Goal: Task Accomplishment & Management: Manage account settings

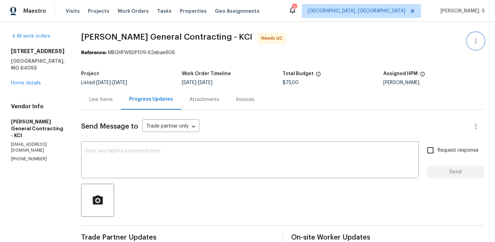
click at [473, 38] on icon "button" at bounding box center [476, 41] width 8 height 8
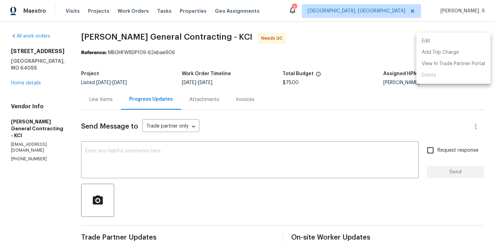
click at [460, 38] on li "Edit" at bounding box center [454, 40] width 74 height 11
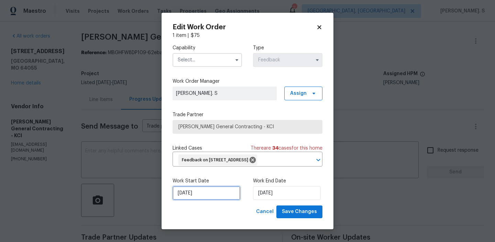
click at [231, 200] on input "[DATE]" at bounding box center [207, 193] width 68 height 14
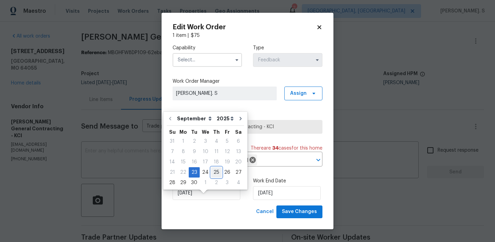
click at [217, 176] on div "25" at bounding box center [216, 172] width 11 height 10
type input "[DATE]"
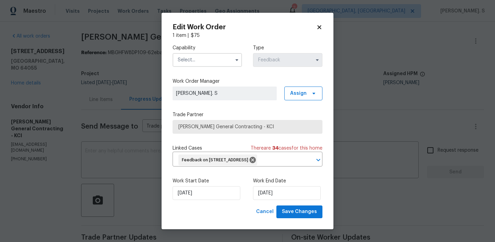
click at [191, 56] on input "text" at bounding box center [208, 60] width 70 height 14
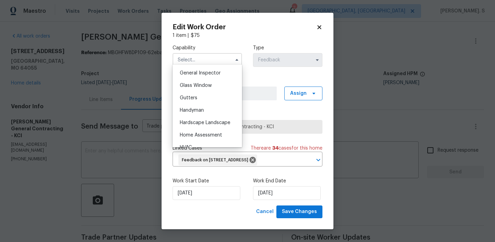
scroll to position [351, 0]
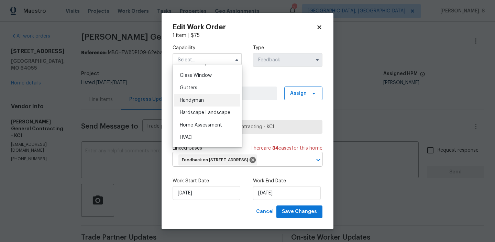
click at [202, 99] on span "Handyman" at bounding box center [192, 100] width 24 height 5
type input "Handyman"
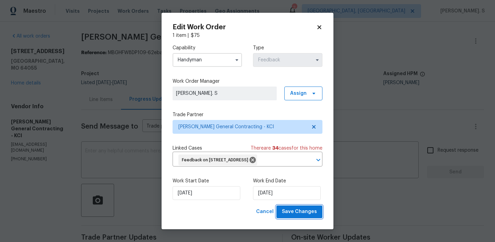
click at [304, 216] on span "Save Changes" at bounding box center [299, 211] width 35 height 9
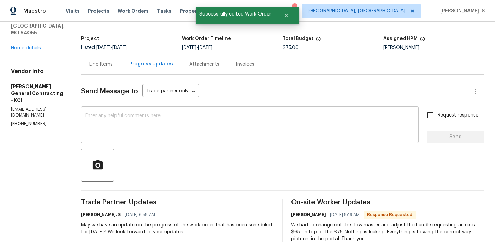
scroll to position [106, 0]
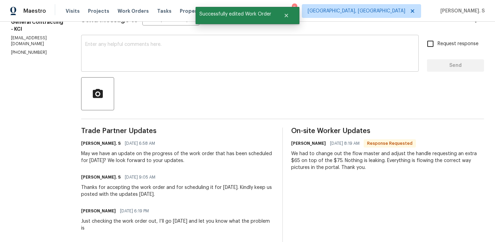
click at [108, 151] on div "May we have an update on the progress of the work order that has been scheduled…" at bounding box center [177, 157] width 193 height 14
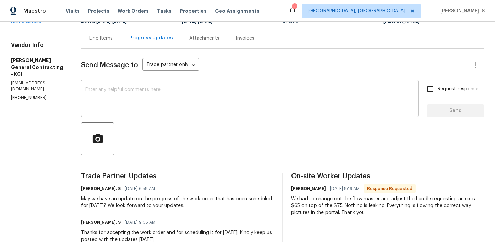
scroll to position [0, 0]
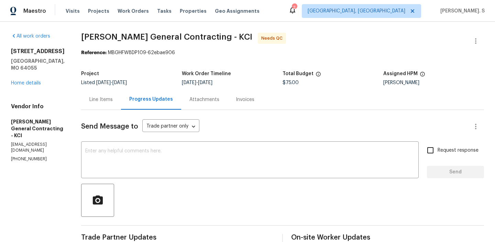
click at [100, 105] on div "Line Items" at bounding box center [101, 99] width 40 height 20
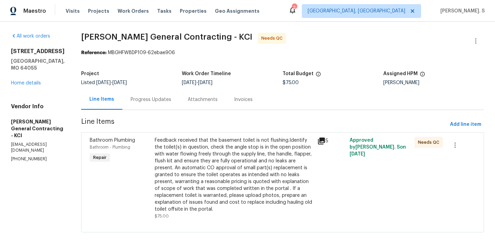
click at [223, 168] on div "Feedback received that the basement toilet is not flushing.Identify the toilet(…" at bounding box center [234, 175] width 159 height 76
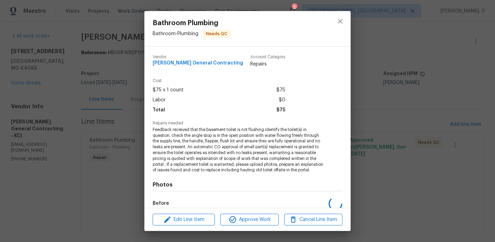
scroll to position [61, 0]
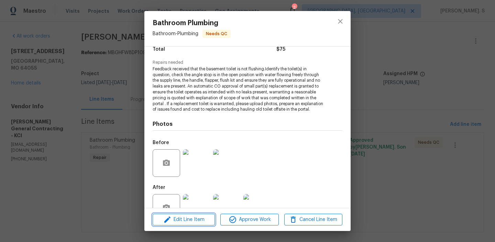
click at [203, 217] on span "Edit Line Item" at bounding box center [184, 219] width 58 height 9
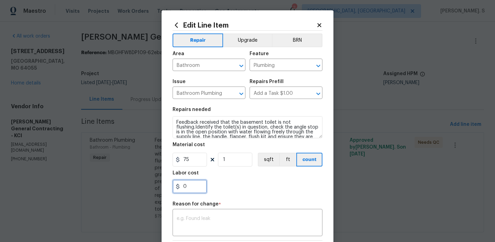
click at [204, 185] on input "0" at bounding box center [190, 186] width 34 height 14
type input "65"
click at [224, 229] on textarea at bounding box center [248, 223] width 142 height 14
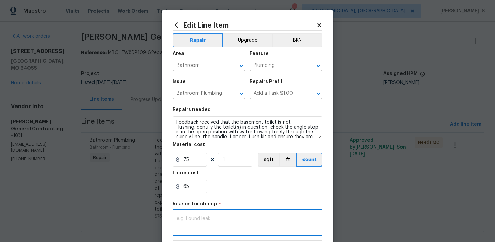
paste textarea "(GJ) Updated per vendor’s final cost."
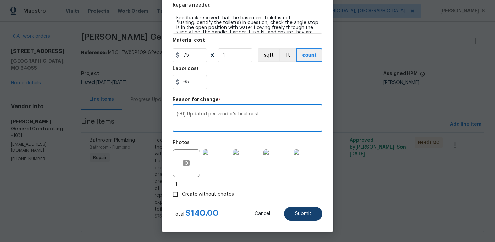
type textarea "(GJ) Updated per vendor’s final cost."
click at [296, 207] on button "Submit" at bounding box center [303, 213] width 39 height 14
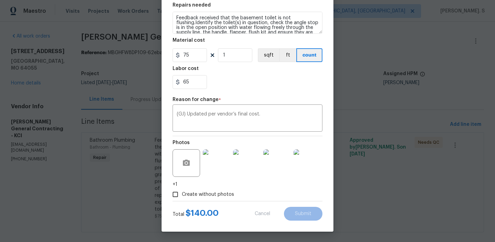
click at [461, 220] on body "Maestro Visits Projects Work Orders Tasks Properties Geo Assignments 2 Albuquer…" at bounding box center [247, 121] width 495 height 242
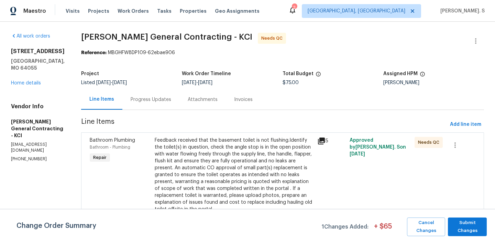
scroll to position [0, 0]
click at [464, 223] on span "Submit Changes" at bounding box center [468, 226] width 32 height 16
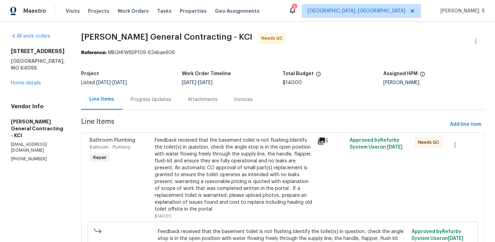
click at [171, 98] on div "Progress Updates" at bounding box center [151, 99] width 41 height 7
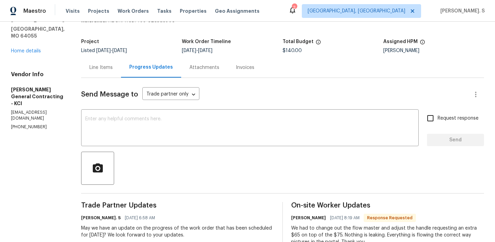
scroll to position [46, 0]
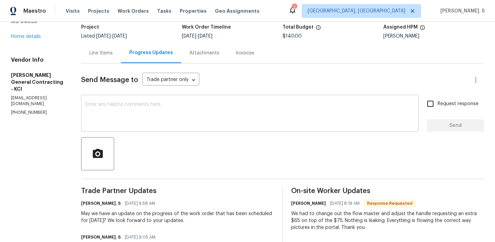
click at [162, 110] on textarea at bounding box center [250, 114] width 330 height 24
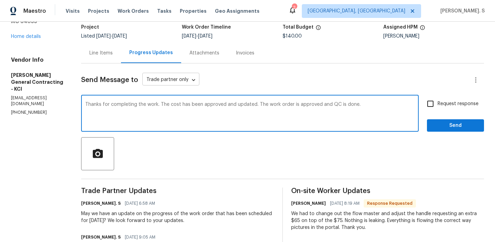
type textarea "Thanks for completing the work. The cost has been approved and updated. The wor…"
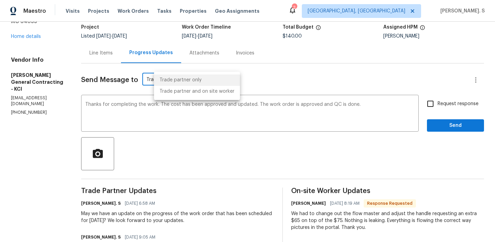
click at [178, 76] on body "Maestro Visits Projects Work Orders Tasks Properties Geo Assignments 2 Albuquer…" at bounding box center [247, 121] width 495 height 242
click at [181, 91] on li "Trade partner and on site worker" at bounding box center [197, 91] width 86 height 11
type input "Trade Partner and On-Site Worker"
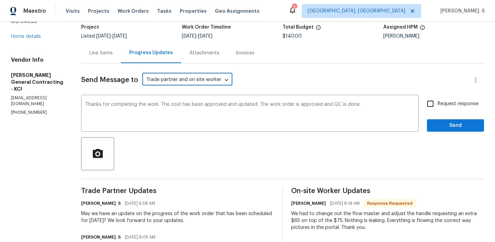
click at [436, 105] on input "Request response" at bounding box center [431, 103] width 14 height 14
checkbox input "true"
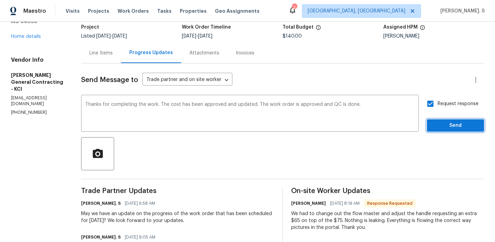
click at [442, 124] on span "Send" at bounding box center [456, 125] width 46 height 9
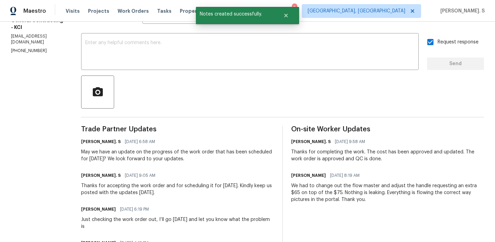
scroll to position [115, 0]
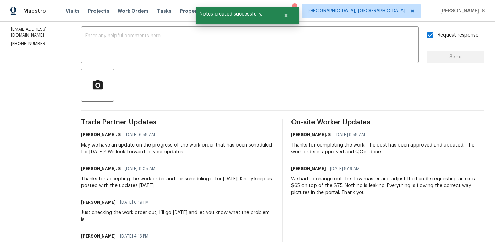
click at [317, 185] on div "We had to change out the flow master and adjust the handle requesting an extra …" at bounding box center [387, 185] width 193 height 21
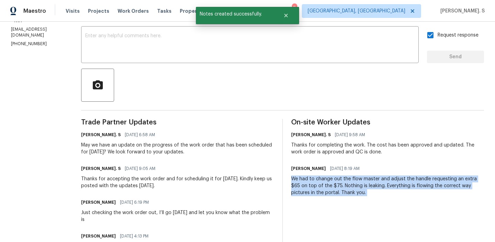
copy div "We had to change out the flow master and adjust the handle requesting an extra …"
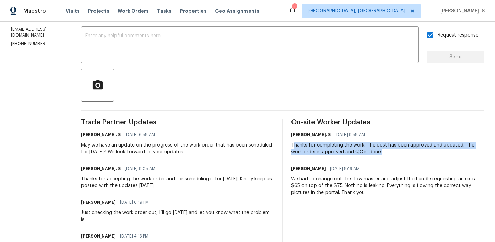
copy div "hanks for completing the work. The cost has been approved and updated. The work…"
drag, startPoint x: 320, startPoint y: 143, endPoint x: 400, endPoint y: 149, distance: 80.7
click at [400, 149] on div "Thanks for completing the work. The cost has been approved and updated. The wor…" at bounding box center [387, 148] width 193 height 14
click at [249, 21] on div "Maestro Visits Projects Work Orders Tasks Properties Geo Assignments 2 Albuquer…" at bounding box center [247, 11] width 495 height 22
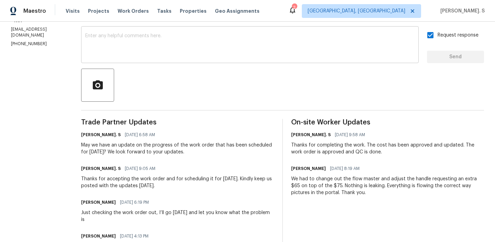
click at [251, 39] on textarea at bounding box center [250, 45] width 330 height 24
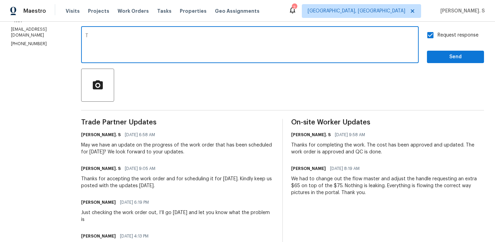
paste textarea "hanks for completing the work. The cost has been approved and updated. The work…"
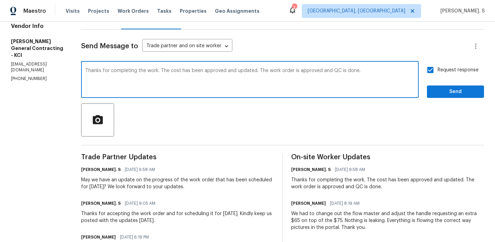
scroll to position [56, 0]
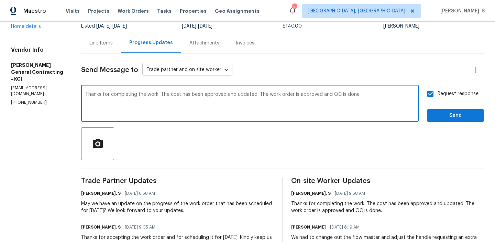
type textarea "Thanks for completing the work. The cost has been approved and updated. The wor…"
click at [222, 67] on body "Maestro Visits Projects Work Orders Tasks Properties Geo Assignments 2 Albuquer…" at bounding box center [247, 121] width 495 height 242
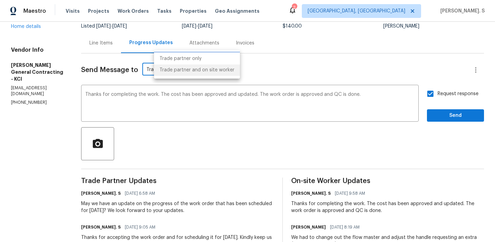
click at [218, 62] on li "Trade partner only" at bounding box center [197, 58] width 86 height 11
type input "Trade partner only"
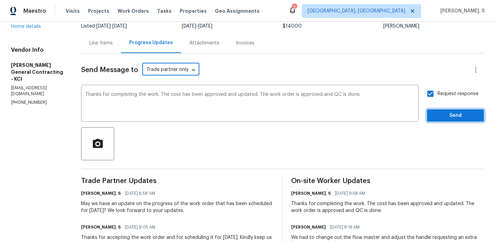
click at [467, 114] on span "Send" at bounding box center [456, 115] width 46 height 9
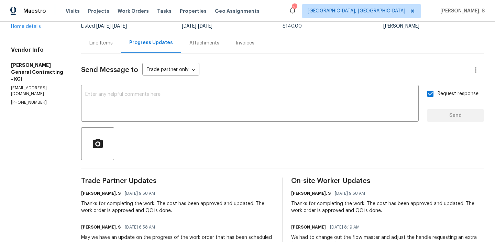
scroll to position [0, 0]
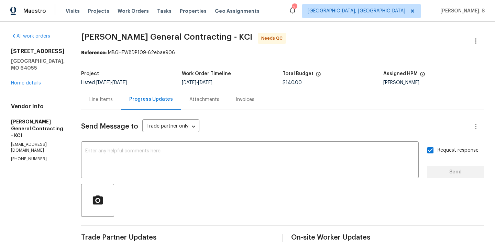
click at [120, 103] on div "Line Items" at bounding box center [101, 99] width 40 height 20
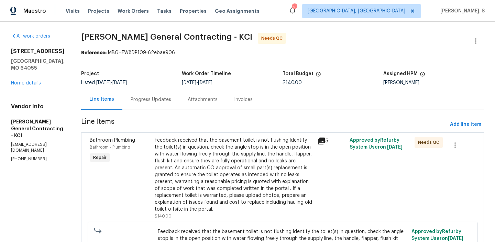
click at [237, 162] on div "Feedback received that the basement toilet is not flushing.Identify the toilet(…" at bounding box center [234, 175] width 159 height 76
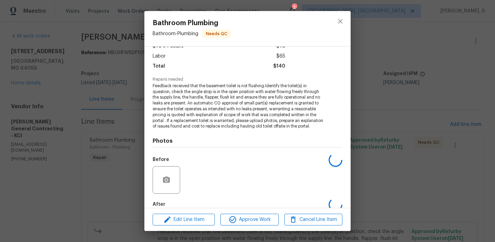
scroll to position [67, 0]
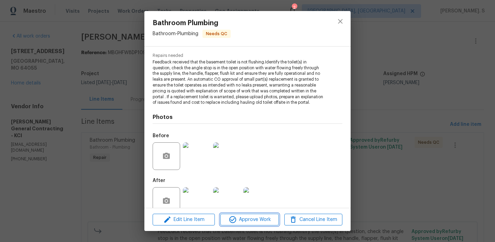
click at [266, 220] on span "Approve Work" at bounding box center [250, 219] width 54 height 9
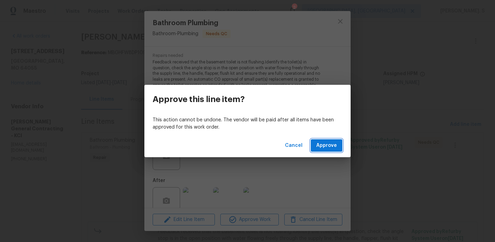
click at [334, 145] on span "Approve" at bounding box center [327, 145] width 21 height 9
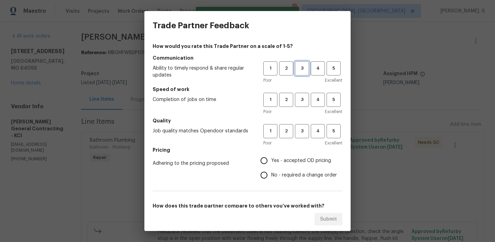
click at [299, 71] on span "3" at bounding box center [302, 68] width 13 height 8
click at [299, 98] on span "3" at bounding box center [302, 100] width 13 height 8
click at [301, 125] on button "3" at bounding box center [302, 131] width 14 height 14
click at [300, 177] on span "No - required a change order" at bounding box center [304, 174] width 66 height 7
click at [271, 177] on input "No - required a change order" at bounding box center [264, 175] width 14 height 14
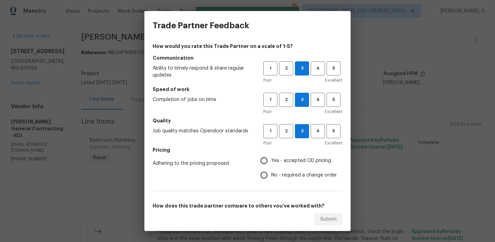
radio input "true"
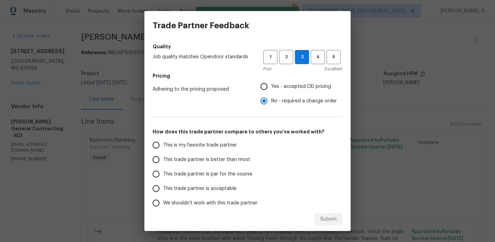
click at [227, 167] on label "This trade partner is par for the course" at bounding box center [203, 174] width 109 height 14
click at [163, 167] on input "This trade partner is par for the course" at bounding box center [156, 174] width 14 height 14
click at [321, 221] on span "Submit" at bounding box center [328, 219] width 17 height 9
radio input "true"
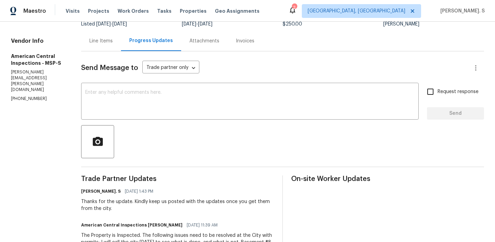
scroll to position [62, 0]
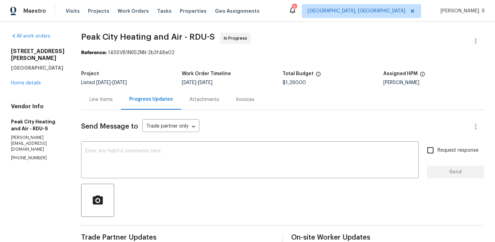
click at [22, 80] on div "1007 Vass Rd Spring Lake, NC 28390 Home details" at bounding box center [38, 67] width 54 height 39
click at [28, 82] on link "Home details" at bounding box center [26, 83] width 30 height 5
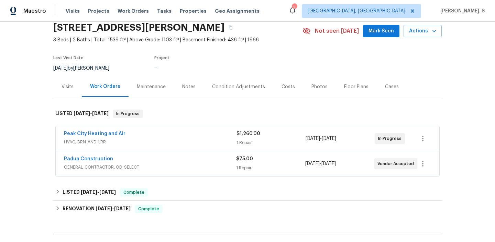
scroll to position [31, 0]
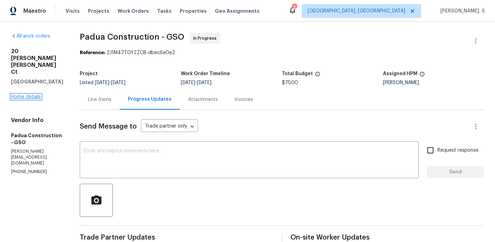
click at [28, 94] on link "Home details" at bounding box center [26, 96] width 30 height 5
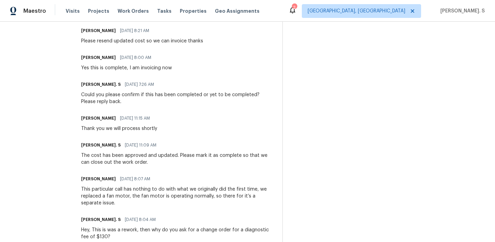
scroll to position [267, 0]
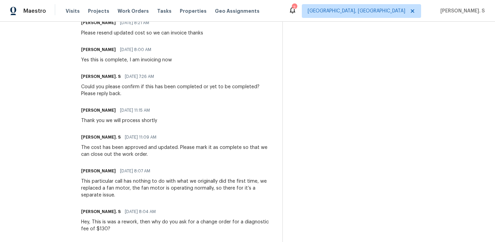
click at [168, 158] on div "Trade Partner Updates [PERSON_NAME] [DATE] 8:34 AM Response Requested I see tha…" at bounding box center [177, 235] width 193 height 538
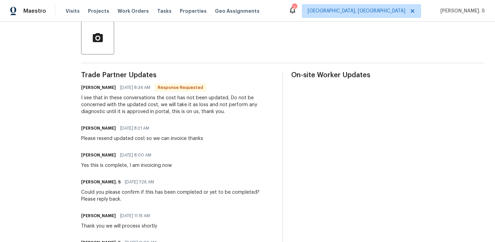
scroll to position [0, 0]
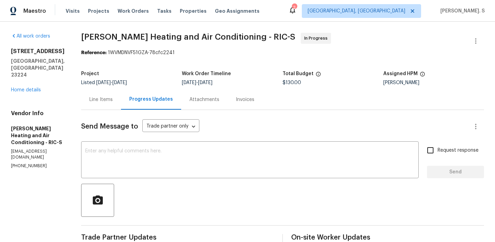
click at [92, 100] on div "Line Items" at bounding box center [100, 99] width 23 height 7
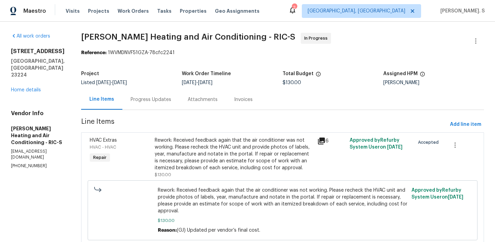
click at [155, 107] on div "Progress Updates" at bounding box center [150, 99] width 57 height 20
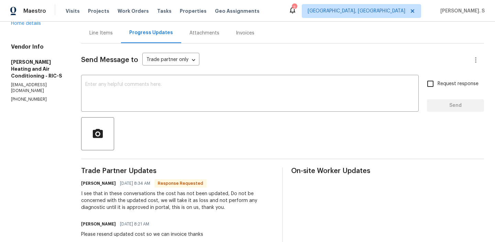
scroll to position [24, 0]
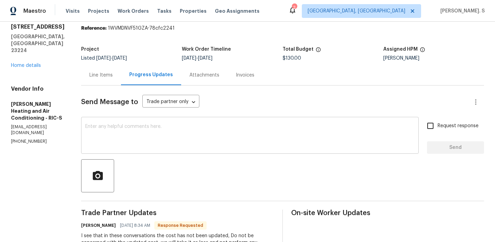
click at [146, 140] on textarea at bounding box center [250, 136] width 330 height 24
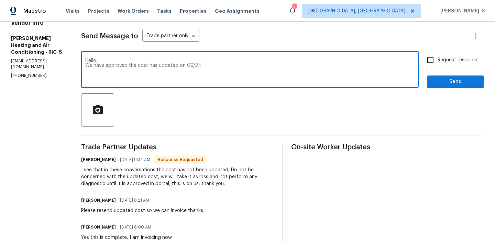
scroll to position [0, 0]
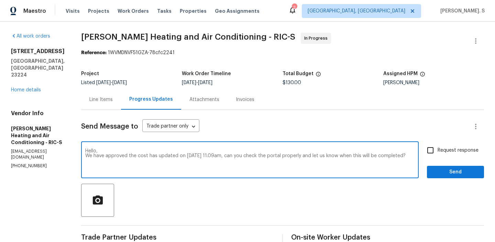
click at [0, 0] on div "Add Punctuation" at bounding box center [0, 0] width 0 height 0
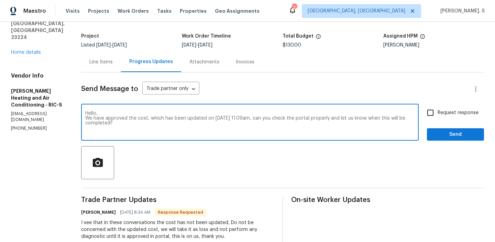
scroll to position [102, 0]
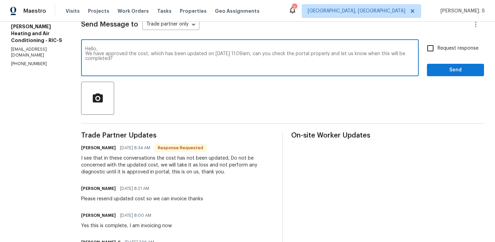
type textarea "Hello, We have approved the cost, which has been updated on [DATE] 11.09am, can…"
click at [440, 62] on div "Request response Send" at bounding box center [455, 58] width 57 height 35
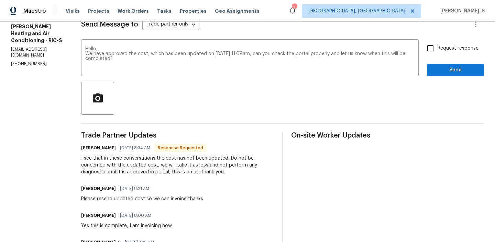
click at [460, 51] on span "Request response" at bounding box center [458, 48] width 41 height 7
click at [438, 51] on input "Request response" at bounding box center [431, 48] width 14 height 14
checkbox input "true"
click at [453, 63] on div "Request response Send" at bounding box center [455, 58] width 57 height 35
click at [238, 155] on div "I see that in these conversations the cost has not been updated, Do not be conc…" at bounding box center [177, 164] width 193 height 21
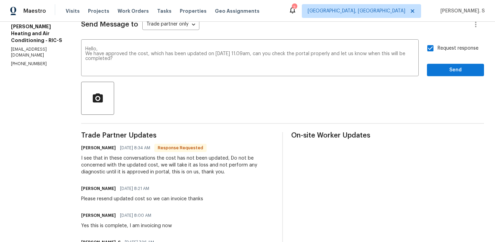
click at [238, 155] on div "I see that in these conversations the cost has not been updated, Do not be conc…" at bounding box center [177, 164] width 193 height 21
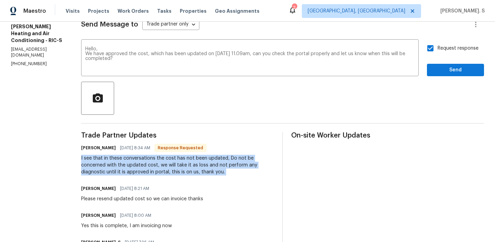
copy div "I see that in these conversations the cost has not been updated, Do not be conc…"
click at [451, 69] on span "Send" at bounding box center [456, 70] width 46 height 9
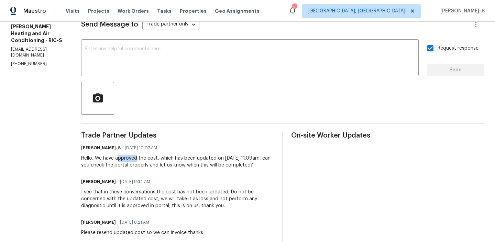
drag, startPoint x: 109, startPoint y: 157, endPoint x: 129, endPoint y: 157, distance: 20.0
click at [129, 157] on div "Hello, We have approved the cost, which has been updated on [DATE] 11.09am, can…" at bounding box center [177, 161] width 193 height 14
click at [96, 183] on h6 "[PERSON_NAME]" at bounding box center [98, 181] width 35 height 7
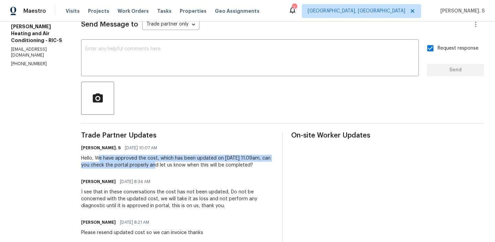
drag, startPoint x: 90, startPoint y: 158, endPoint x: 140, endPoint y: 164, distance: 50.6
click at [140, 164] on div "Hello, We have approved the cost, which has been updated on [DATE] 11.09am, can…" at bounding box center [177, 161] width 193 height 14
copy div "e have approved the cost, which has been updated on [DATE] 11.09am, can you che…"
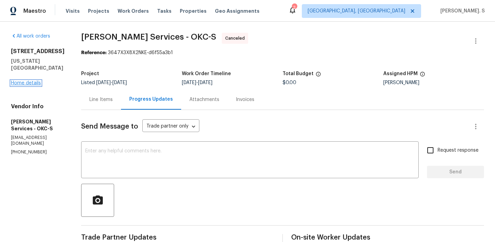
click at [27, 85] on link "Home details" at bounding box center [26, 83] width 30 height 5
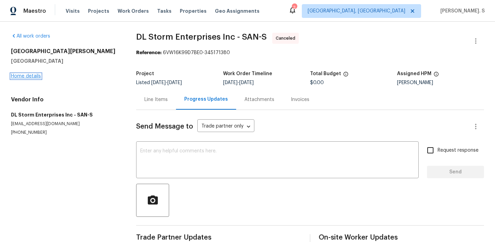
click at [22, 75] on link "Home details" at bounding box center [26, 76] width 30 height 5
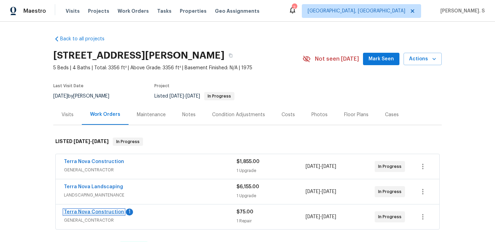
click at [106, 212] on link "Terra Nova Construction" at bounding box center [94, 211] width 60 height 5
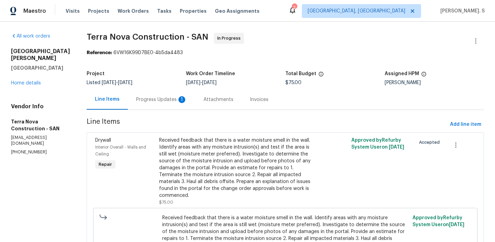
click at [150, 94] on div "Progress Updates 1" at bounding box center [161, 99] width 67 height 20
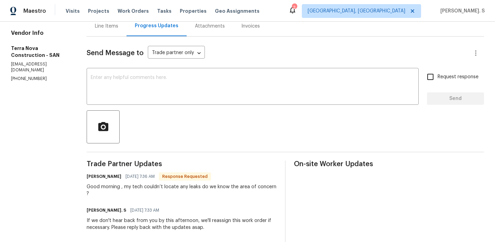
scroll to position [39, 0]
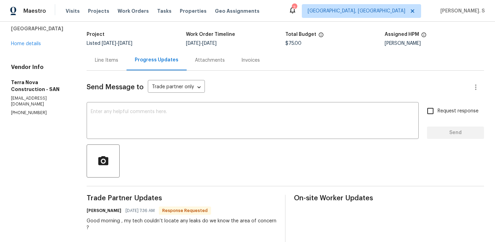
click at [106, 70] on div "Line Items" at bounding box center [107, 60] width 40 height 20
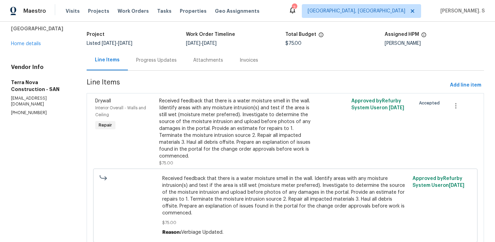
click at [182, 76] on section "Terra Nova Construction - SAN In Progress Reference: 6VW16K99D7BE0-4b5da4483 Pr…" at bounding box center [286, 124] width 398 height 263
click at [182, 63] on div "Progress Updates" at bounding box center [156, 60] width 57 height 20
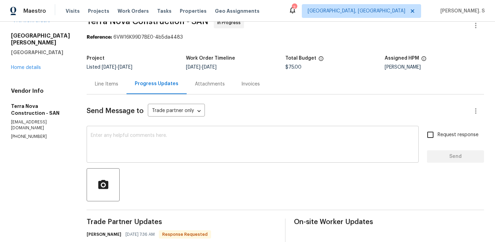
click at [197, 133] on textarea at bounding box center [253, 145] width 324 height 24
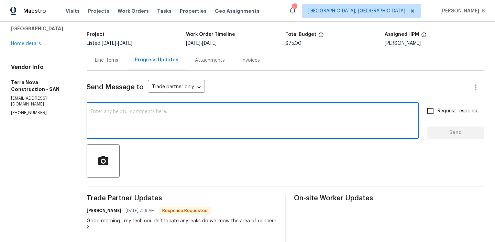
click at [124, 65] on div "Line Items" at bounding box center [107, 60] width 40 height 20
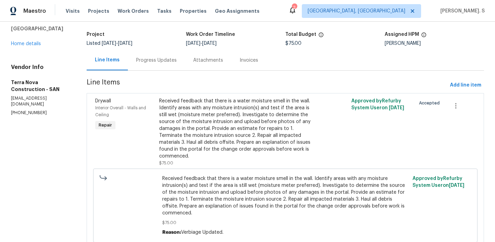
click at [173, 70] on div "Progress Updates" at bounding box center [156, 60] width 57 height 20
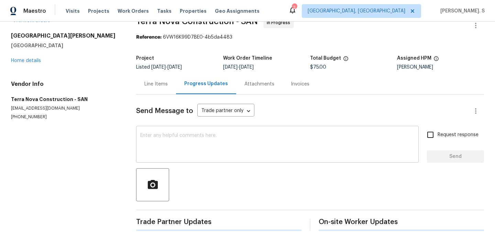
scroll to position [39, 0]
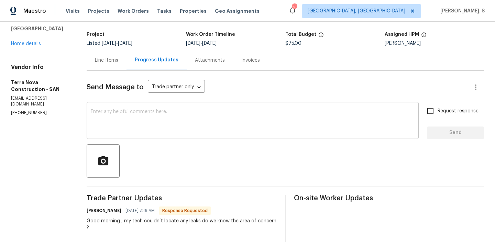
click at [204, 113] on textarea at bounding box center [253, 121] width 324 height 24
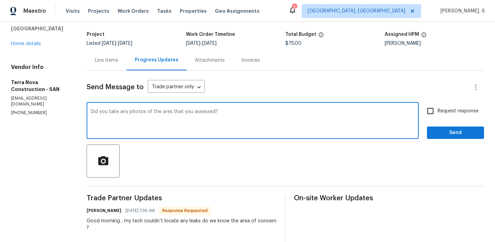
click at [193, 220] on div "Good morning , my tech couldn’t locate any leaks do we know the area of concern…" at bounding box center [182, 224] width 190 height 14
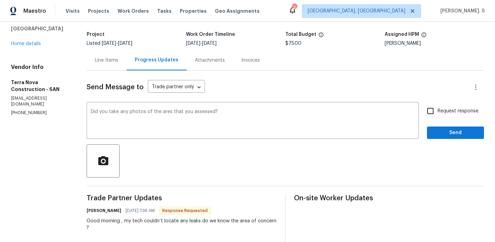
click at [193, 220] on div "Good morning , my tech couldn’t locate any leaks do we know the area of concern…" at bounding box center [182, 224] width 190 height 14
drag, startPoint x: 136, startPoint y: 220, endPoint x: 152, endPoint y: 227, distance: 17.7
click at [152, 227] on div "Good morning , my tech couldn’t locate any leaks do we know the area of concern…" at bounding box center [182, 224] width 190 height 14
copy div "my tech couldn’t locate any leaks do we know the area of concern ?"
click at [0, 0] on div "areas" at bounding box center [0, 0] width 0 height 0
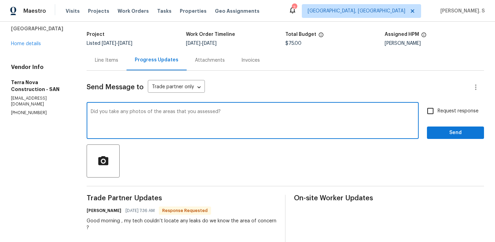
type textarea "Did you take any photos of the areas that you assessed?"
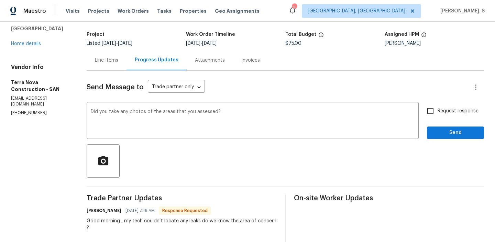
click at [433, 117] on input "Request response" at bounding box center [431, 111] width 14 height 14
checkbox input "true"
click at [438, 131] on span "Send" at bounding box center [456, 132] width 46 height 9
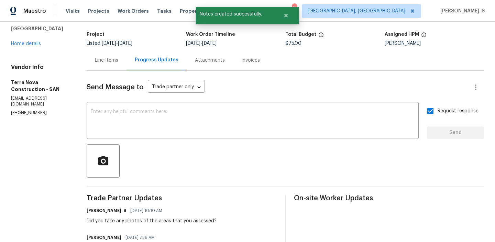
scroll to position [73, 0]
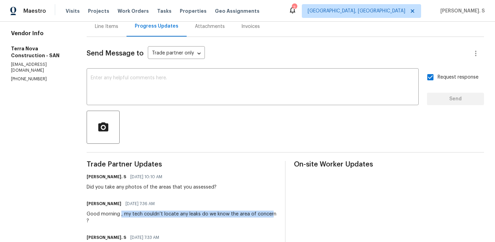
drag, startPoint x: 133, startPoint y: 214, endPoint x: 116, endPoint y: 219, distance: 17.5
click at [116, 219] on div "Good morning , my tech couldn’t locate any leaks do we know the area of concern…" at bounding box center [182, 217] width 190 height 14
copy div ", my tech couldn’t locate any leaks do we know the area of concer"
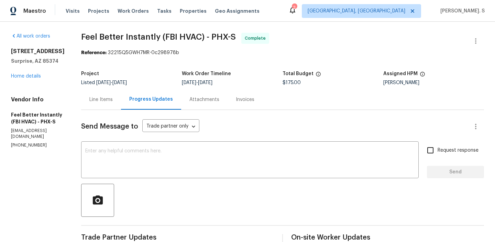
click at [102, 101] on div "Line Items" at bounding box center [100, 99] width 23 height 7
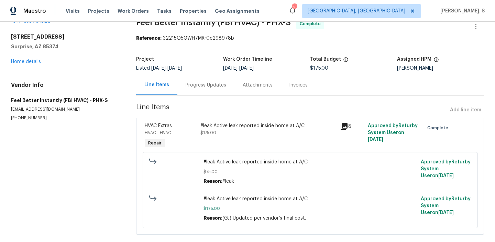
scroll to position [27, 0]
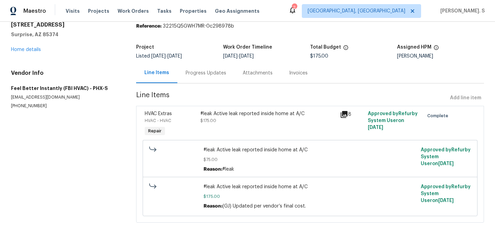
click at [207, 70] on div "Progress Updates" at bounding box center [206, 73] width 41 height 7
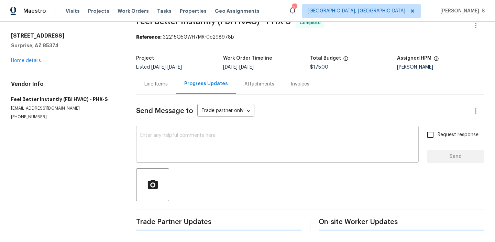
click at [190, 135] on textarea at bounding box center [277, 145] width 275 height 24
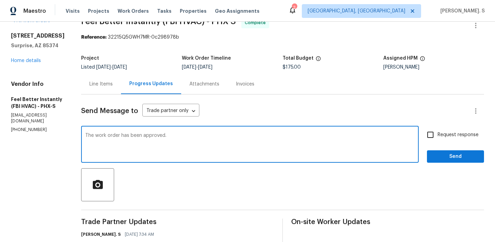
type textarea "The work order has been approved."
click at [458, 133] on span "Request response" at bounding box center [458, 134] width 41 height 7
click at [438, 133] on input "Request response" at bounding box center [431, 134] width 14 height 14
checkbox input "true"
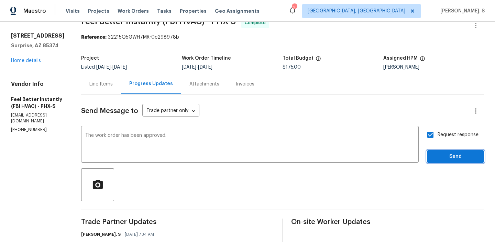
click at [450, 160] on span "Send" at bounding box center [456, 156] width 46 height 9
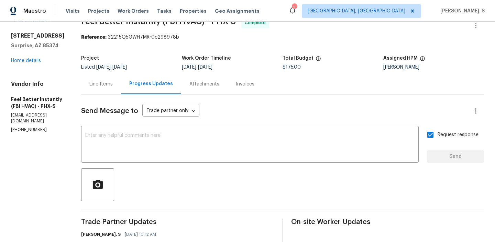
scroll to position [0, 0]
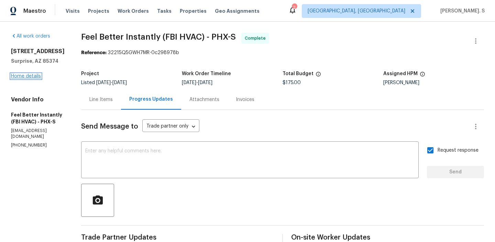
click at [32, 78] on link "Home details" at bounding box center [26, 76] width 30 height 5
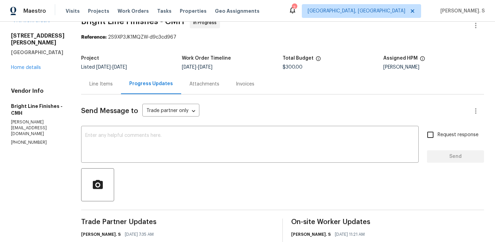
scroll to position [27, 0]
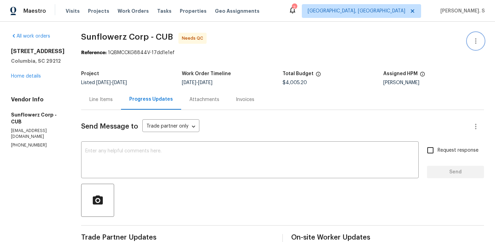
click at [478, 41] on icon "button" at bounding box center [476, 41] width 8 height 8
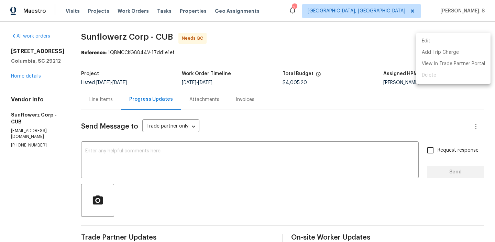
click at [453, 40] on li "Edit" at bounding box center [454, 40] width 74 height 11
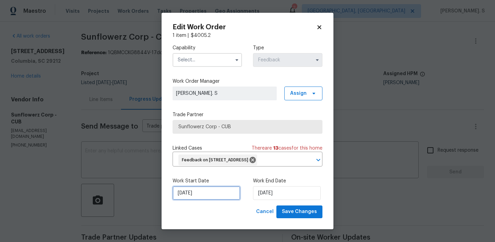
click at [207, 193] on input "[DATE]" at bounding box center [207, 193] width 68 height 14
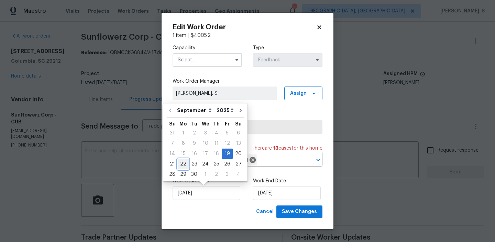
click at [185, 161] on div "22" at bounding box center [183, 164] width 11 height 10
type input "9/22/2025"
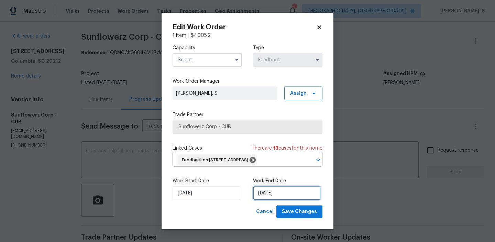
click at [265, 193] on input "9/22/2025" at bounding box center [287, 193] width 68 height 14
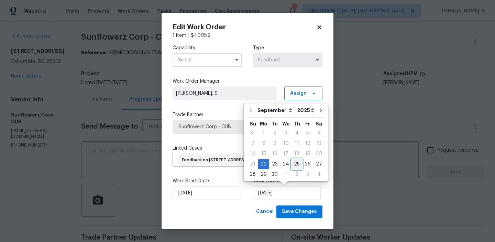
click at [297, 164] on div "25" at bounding box center [297, 164] width 11 height 10
type input "[DATE]"
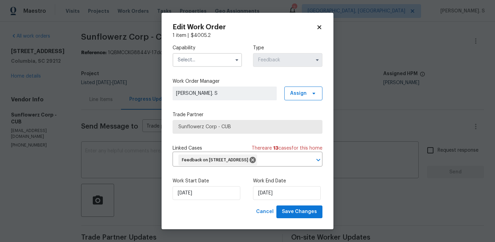
click at [217, 52] on div "Capability" at bounding box center [208, 55] width 70 height 22
click at [216, 54] on input "text" at bounding box center [208, 60] width 70 height 14
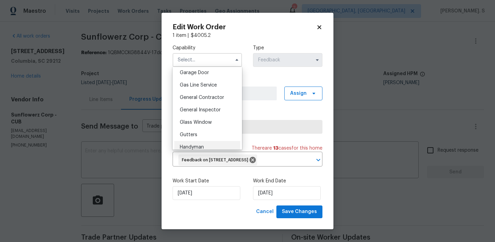
click at [201, 143] on div "Handyman" at bounding box center [207, 147] width 66 height 12
type input "Handyman"
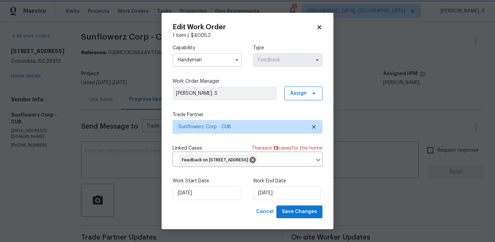
scroll to position [324, 0]
click at [312, 209] on span "Save Changes" at bounding box center [299, 211] width 35 height 9
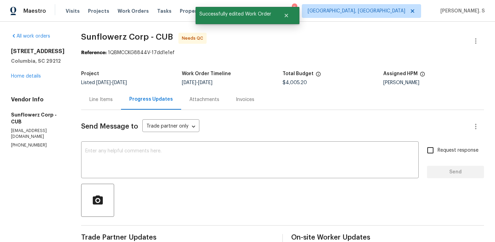
click at [111, 106] on div "Line Items" at bounding box center [101, 99] width 40 height 20
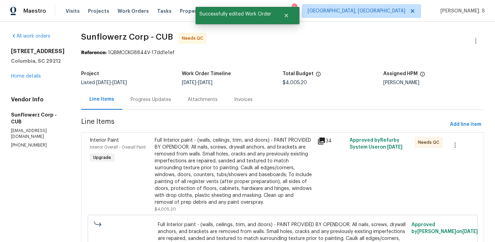
click at [244, 169] on div "Full Interior paint - (walls, ceilings, trim, and doors) - PAINT PROVIDED BY OP…" at bounding box center [234, 171] width 159 height 69
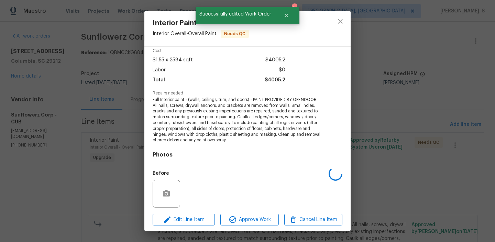
scroll to position [81, 0]
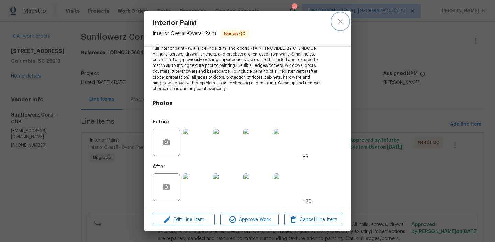
click at [339, 22] on icon "close" at bounding box center [340, 21] width 8 height 8
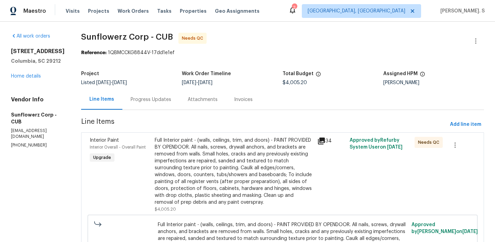
click at [213, 159] on div "Full Interior paint - (walls, ceilings, trim, and doors) - PAINT PROVIDED BY OP…" at bounding box center [234, 171] width 159 height 69
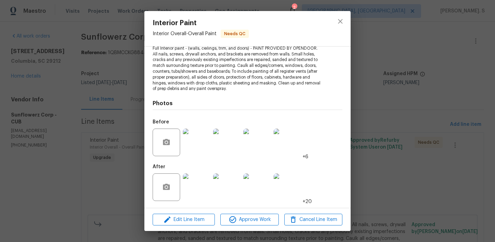
click at [473, 157] on div "Interior Paint Interior Overall - Overall Paint Needs QC Vendor Sunflowerz Corp…" at bounding box center [247, 121] width 495 height 242
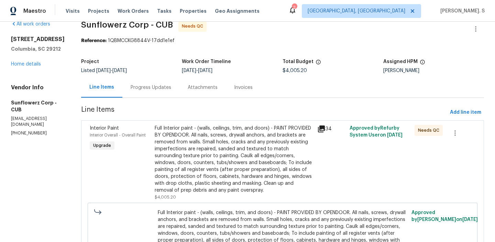
scroll to position [0, 0]
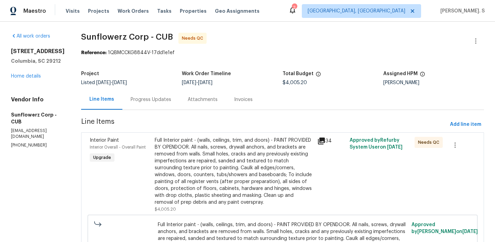
click at [203, 179] on div "Full Interior paint - (walls, ceilings, trim, and doors) - PAINT PROVIDED BY OP…" at bounding box center [234, 171] width 159 height 69
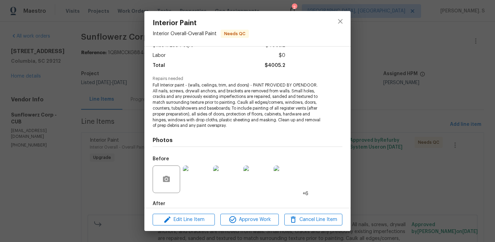
scroll to position [81, 0]
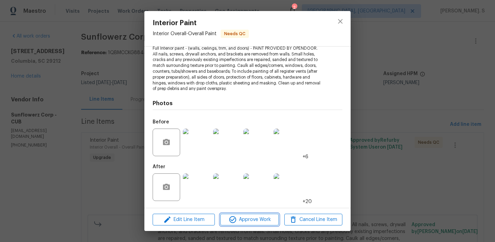
click at [261, 216] on span "Approve Work" at bounding box center [250, 219] width 54 height 9
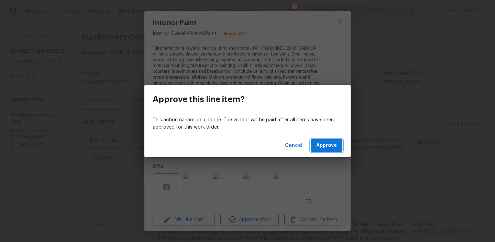
click at [324, 149] on span "Approve" at bounding box center [327, 145] width 21 height 9
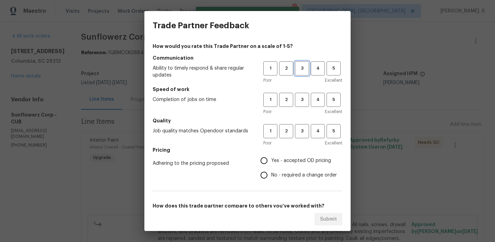
click at [302, 69] on span "3" at bounding box center [302, 68] width 13 height 8
click at [305, 106] on button "3" at bounding box center [302, 100] width 14 height 14
click at [306, 142] on div "Poor Excellent" at bounding box center [303, 142] width 79 height 7
click at [305, 134] on span "3" at bounding box center [302, 131] width 13 height 8
click at [294, 167] on label "Yes - accepted OD pricing" at bounding box center [297, 160] width 80 height 14
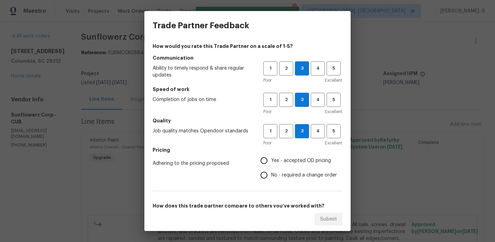
click at [271, 167] on input "Yes - accepted OD pricing" at bounding box center [264, 160] width 14 height 14
radio input "true"
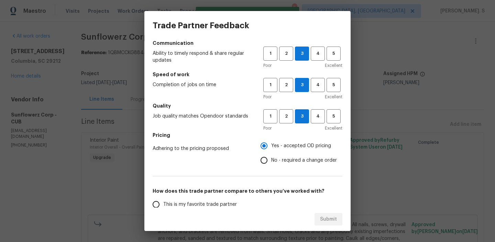
scroll to position [35, 0]
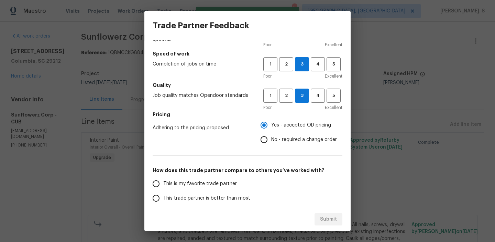
click at [290, 141] on span "No - required a change order" at bounding box center [304, 139] width 66 height 7
click at [271, 141] on input "No - required a change order" at bounding box center [264, 139] width 14 height 14
radio input "true"
click at [227, 197] on span "This trade partner is better than most" at bounding box center [206, 197] width 87 height 7
click at [163, 197] on input "This trade partner is better than most" at bounding box center [156, 198] width 14 height 14
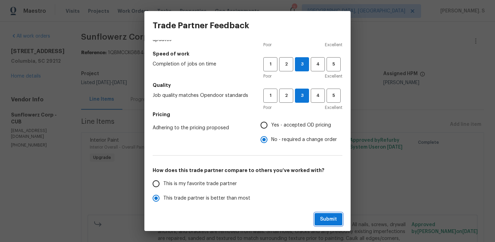
click at [332, 215] on span "Submit" at bounding box center [328, 219] width 17 height 9
radio input "true"
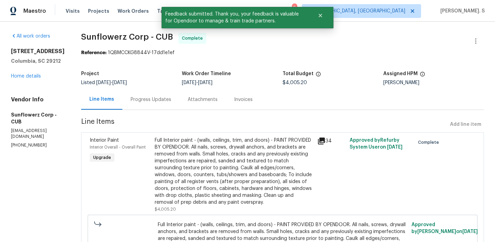
click at [150, 97] on div "Progress Updates" at bounding box center [151, 99] width 41 height 7
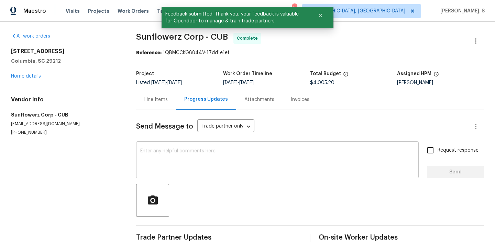
click at [151, 155] on textarea at bounding box center [277, 160] width 275 height 24
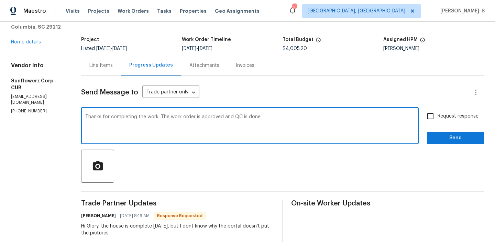
scroll to position [85, 0]
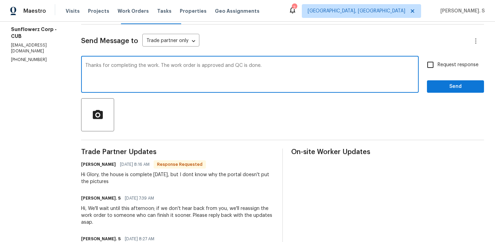
type textarea "Thanks for completing the work. The work order is approved and QC is done."
click at [144, 180] on div "Hi Glory, the house is complete since Tuesday, but I dont know why the portal d…" at bounding box center [177, 178] width 193 height 14
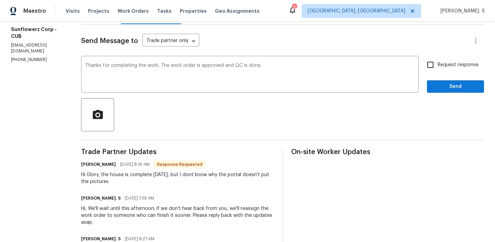
copy div "the house is complete since Tuesday, but I dont know why the portal doesn't put…"
drag, startPoint x: 101, startPoint y: 175, endPoint x: 132, endPoint y: 179, distance: 30.5
click at [132, 179] on div "Hi Glory, the house is complete since Tuesday, but I dont know why the portal d…" at bounding box center [177, 178] width 193 height 14
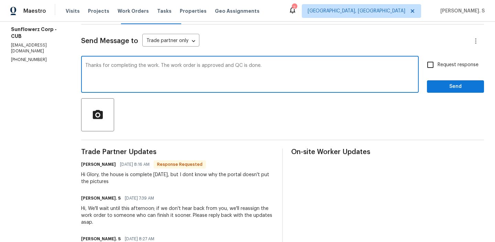
drag, startPoint x: 88, startPoint y: 65, endPoint x: 307, endPoint y: 67, distance: 218.5
click at [307, 67] on textarea "Thanks for completing the work. The work order is approved and QC is done." at bounding box center [250, 75] width 330 height 24
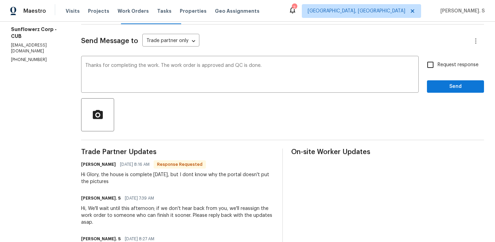
click at [441, 66] on span "Request response" at bounding box center [458, 64] width 41 height 7
click at [438, 66] on input "Request response" at bounding box center [431, 64] width 14 height 14
checkbox input "true"
click at [441, 82] on span "Send" at bounding box center [456, 86] width 46 height 9
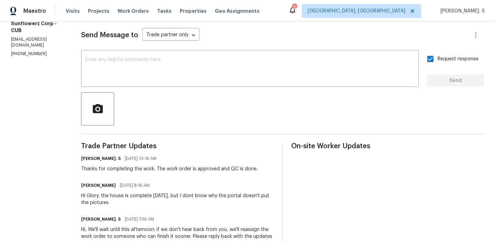
scroll to position [92, 0]
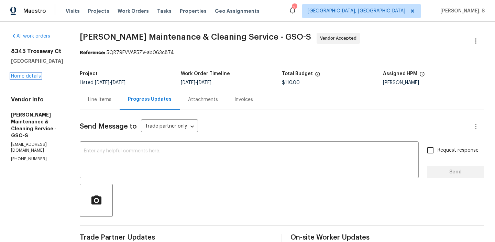
click at [35, 76] on link "Home details" at bounding box center [26, 76] width 30 height 5
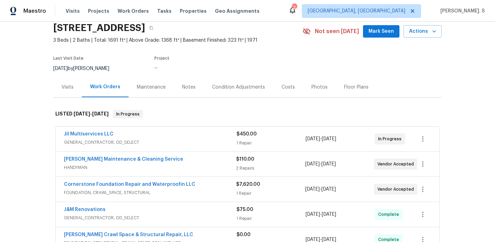
scroll to position [29, 0]
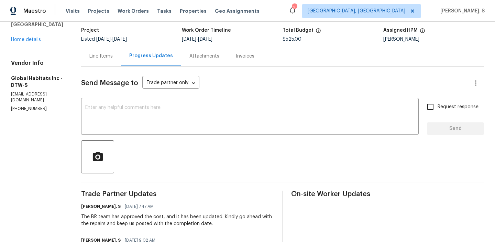
scroll to position [58, 0]
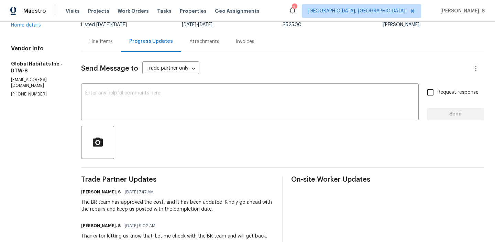
click at [86, 38] on div "Line Items" at bounding box center [101, 41] width 40 height 20
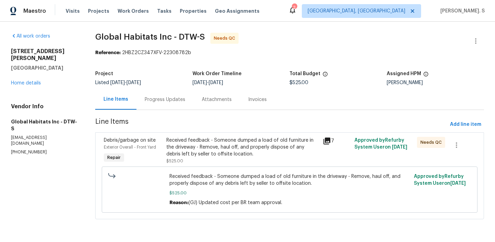
click at [252, 152] on div "Received feedback - Someone dumped a load of old furniture in the driveway - Re…" at bounding box center [243, 147] width 153 height 21
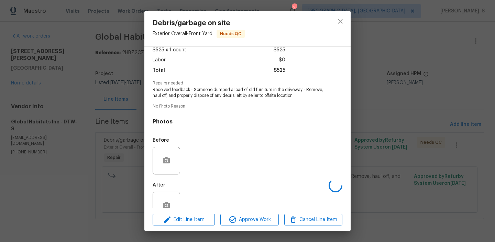
scroll to position [58, 0]
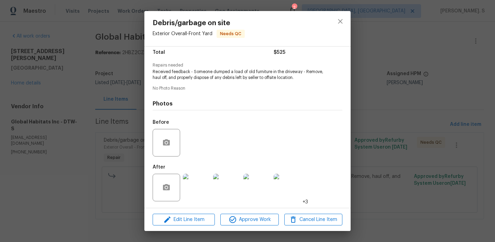
click at [190, 204] on div at bounding box center [197, 187] width 30 height 36
click at [200, 190] on img at bounding box center [197, 187] width 28 height 28
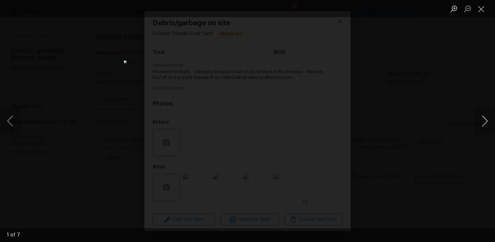
click at [480, 124] on button "Next image" at bounding box center [485, 121] width 21 height 28
click at [491, 3] on ul "Lightbox" at bounding box center [471, 8] width 48 height 17
click at [482, 7] on button "Close lightbox" at bounding box center [482, 9] width 14 height 12
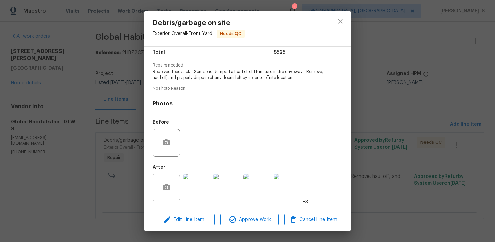
click at [325, 25] on div "Debris/garbage on site Exterior Overall - Front Yard Needs QC" at bounding box center [248, 28] width 206 height 35
click at [340, 19] on icon "close" at bounding box center [340, 21] width 8 height 8
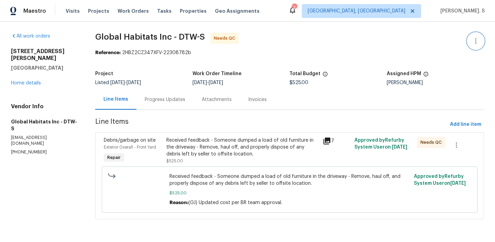
click at [471, 43] on button "button" at bounding box center [476, 41] width 17 height 17
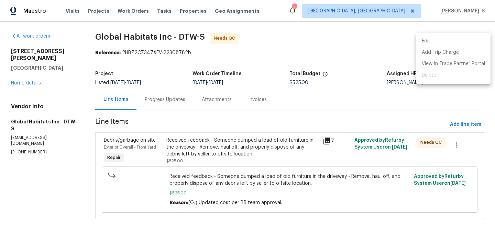
click at [427, 36] on li "Edit" at bounding box center [454, 40] width 74 height 11
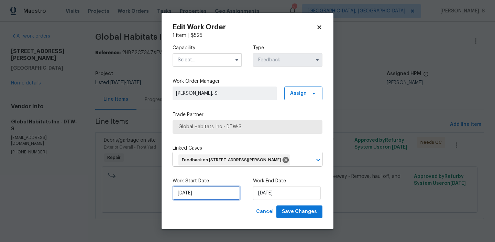
click at [211, 192] on input "[DATE]" at bounding box center [207, 193] width 68 height 14
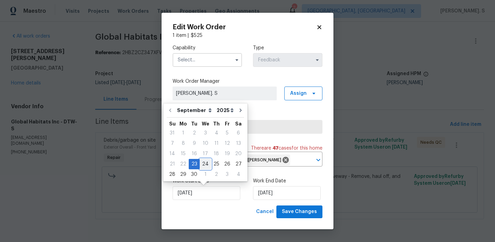
click at [207, 164] on div "24" at bounding box center [205, 164] width 11 height 10
type input "[DATE]"
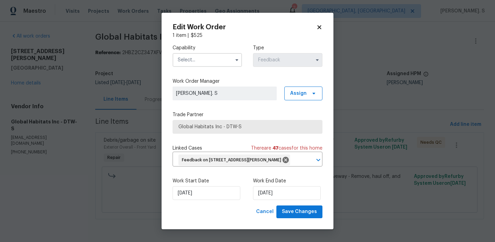
click at [206, 62] on input "text" at bounding box center [208, 60] width 70 height 14
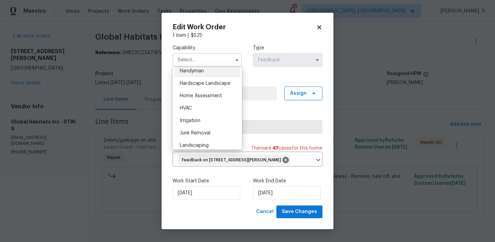
click at [207, 76] on div "Handyman" at bounding box center [207, 71] width 66 height 12
type input "Handyman"
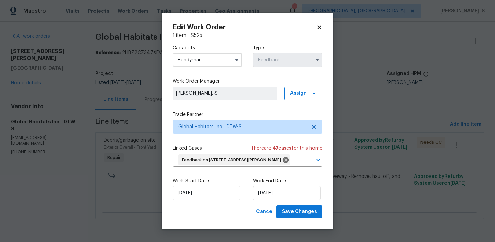
scroll to position [366, 0]
click at [308, 209] on span "Save Changes" at bounding box center [299, 211] width 35 height 9
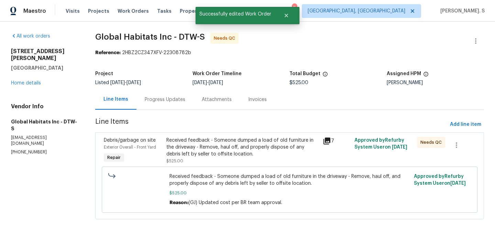
click at [212, 136] on div "Received feedback - Someone dumped a load of old furniture in the driveway - Re…" at bounding box center [242, 151] width 157 height 32
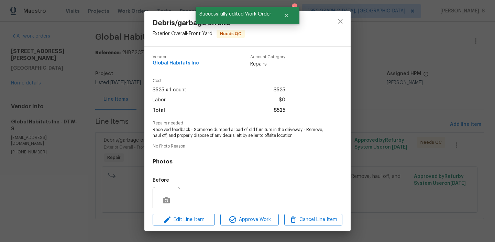
scroll to position [58, 0]
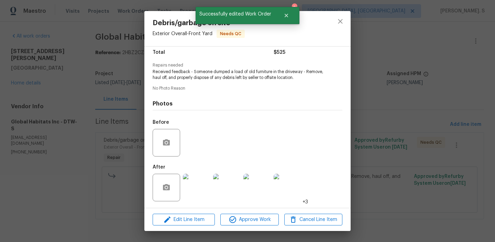
click at [254, 210] on div "Edit Line Item Approve Work Cancel Line Item" at bounding box center [248, 219] width 206 height 23
click at [256, 218] on span "Approve Work" at bounding box center [250, 219] width 54 height 9
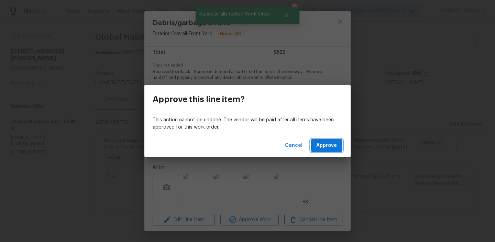
click at [331, 143] on span "Approve" at bounding box center [327, 145] width 21 height 9
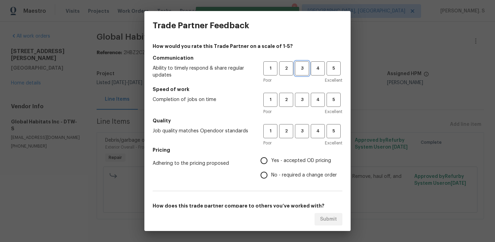
click at [301, 67] on span "3" at bounding box center [302, 68] width 13 height 8
click at [302, 98] on span "3" at bounding box center [302, 100] width 13 height 8
click at [298, 133] on span "3" at bounding box center [302, 131] width 13 height 8
click at [298, 175] on span "No - required a change order" at bounding box center [304, 174] width 66 height 7
click at [271, 175] on input "No - required a change order" at bounding box center [264, 175] width 14 height 14
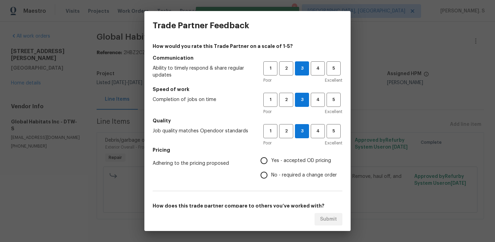
radio input "true"
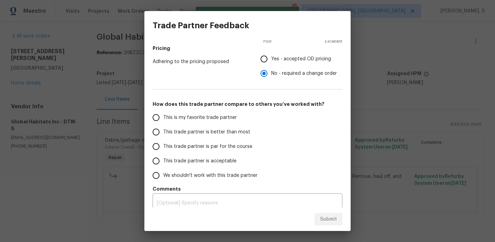
scroll to position [108, 0]
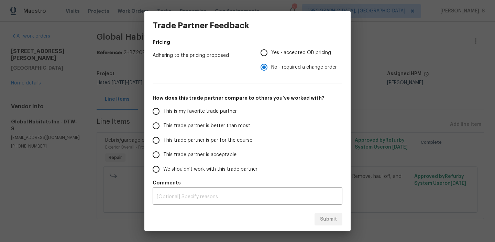
click at [214, 122] on span "This trade partner is better than most" at bounding box center [206, 125] width 87 height 7
click at [163, 122] on input "This trade partner is better than most" at bounding box center [156, 125] width 14 height 14
click at [330, 218] on span "Submit" at bounding box center [328, 219] width 17 height 9
radio input "true"
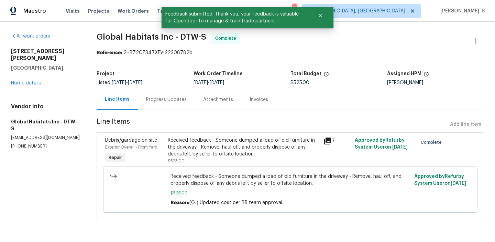
click at [186, 103] on div "Progress Updates" at bounding box center [166, 99] width 57 height 20
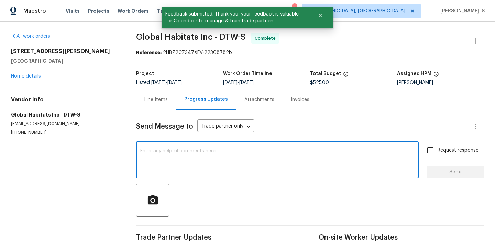
click at [189, 162] on textarea at bounding box center [277, 160] width 275 height 24
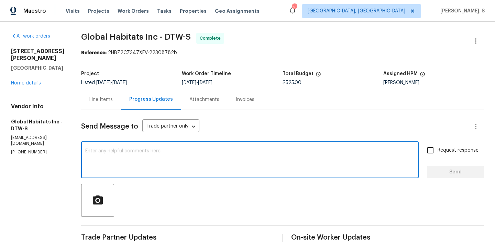
click at [136, 161] on textarea at bounding box center [250, 160] width 330 height 24
type textarea "t"
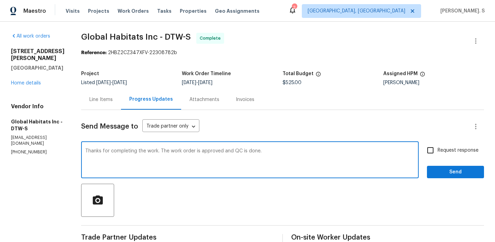
scroll to position [55, 0]
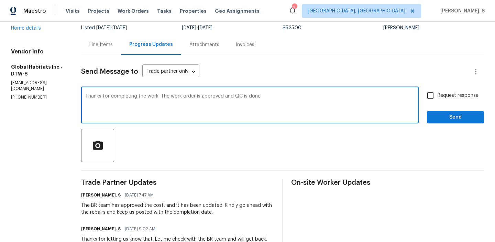
type textarea "Thanks for completing the work. The work order is approved and QC is done."
click at [168, 93] on div "Thanks for completing the work. The work order is approved and QC is done. x ​" at bounding box center [250, 105] width 338 height 35
click at [274, 97] on textarea "Thanks for completing the work. The work order is approved and QC is done." at bounding box center [250, 106] width 330 height 24
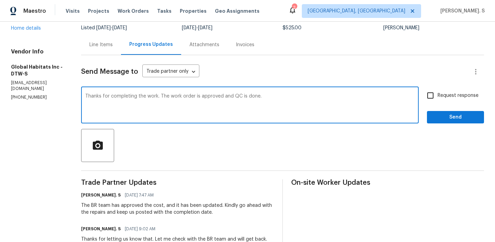
click at [274, 97] on textarea "Thanks for completing the work. The work order is approved and QC is done." at bounding box center [250, 106] width 330 height 24
click at [444, 93] on span "Request response" at bounding box center [458, 95] width 41 height 7
click at [438, 93] on input "Request response" at bounding box center [431, 95] width 14 height 14
checkbox input "true"
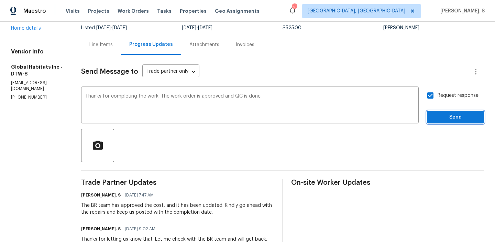
click at [435, 118] on span "Send" at bounding box center [456, 117] width 46 height 9
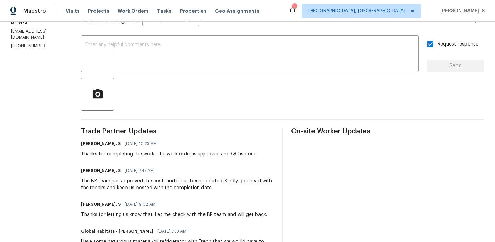
scroll to position [0, 0]
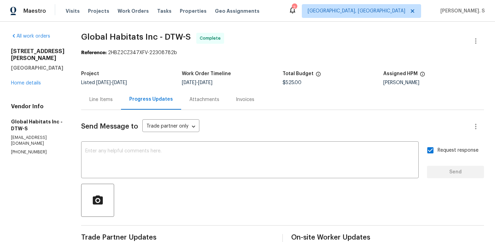
click at [35, 73] on div "15836 Patton St Detroit, MI 48223 Home details" at bounding box center [38, 67] width 54 height 39
click at [33, 73] on div "15836 Patton St Detroit, MI 48223 Home details" at bounding box center [38, 67] width 54 height 39
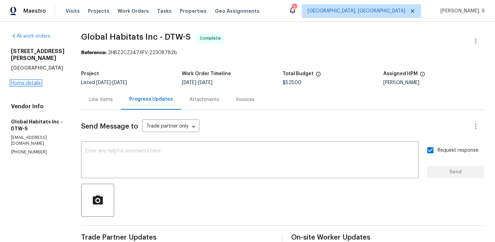
click at [31, 81] on link "Home details" at bounding box center [26, 83] width 30 height 5
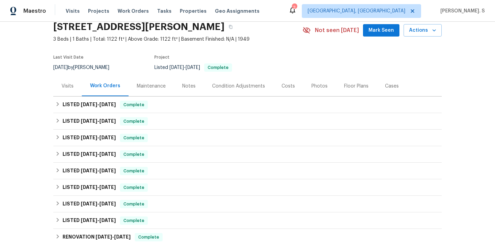
scroll to position [33, 0]
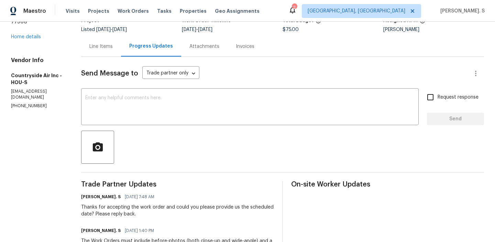
scroll to position [109, 0]
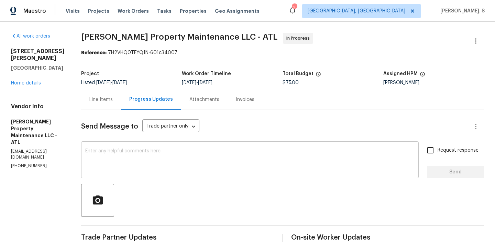
scroll to position [96, 0]
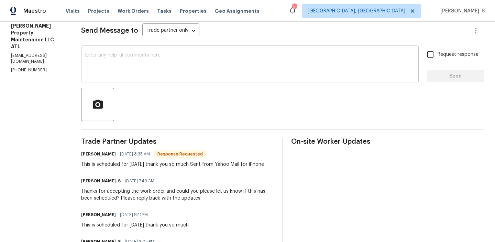
click at [177, 169] on div "Trade Partner Updates [PERSON_NAME] [DATE] 8:35 AM Response Requested This is s…" at bounding box center [177, 238] width 193 height 200
click at [190, 55] on textarea at bounding box center [250, 65] width 330 height 24
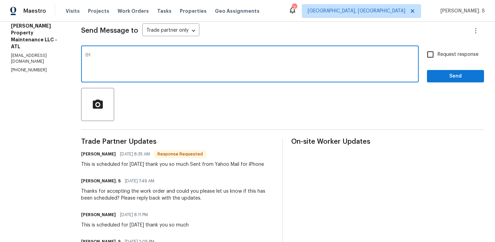
type textarea "t"
click at [255, 56] on textarea "Thanks for the heads-up. Kindly keep us posted with the updates once dome today." at bounding box center [250, 65] width 330 height 24
type textarea "Thanks for the heads-up. Kindly keep us posted with the updates once done today."
click at [211, 164] on div "This is scheduled for today thank you so much Sent from Yahoo Mail for iPhone" at bounding box center [172, 164] width 183 height 7
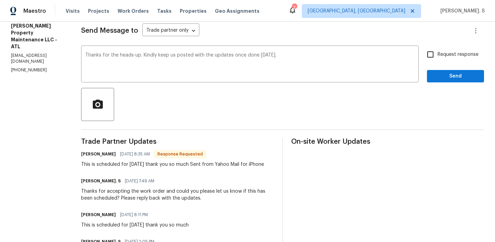
click at [211, 164] on div "This is scheduled for today thank you so much Sent from Yahoo Mail for iPhone" at bounding box center [172, 164] width 183 height 7
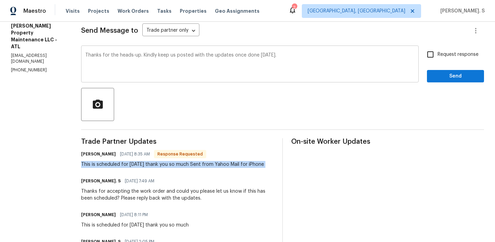
copy div "This is scheduled for today thank you so much Sent from Yahoo Mail for iPhone"
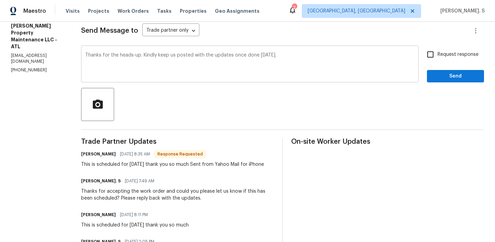
click at [87, 55] on textarea "Thanks for the heads-up. Kindly keep us posted with the updates once done today." at bounding box center [250, 65] width 330 height 24
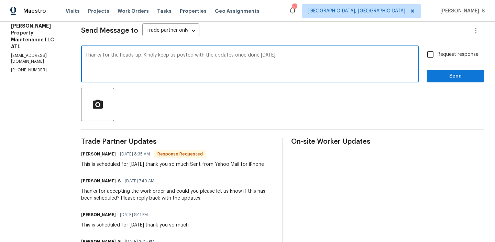
click at [225, 65] on textarea "Thanks for the heads-up. Kindly keep us posted with the updates once done today." at bounding box center [250, 65] width 330 height 24
click at [257, 50] on div "Thanks for the heads-up. Kindly keep us posted with the updates once done today…" at bounding box center [250, 64] width 338 height 35
click at [279, 53] on textarea "Thanks for the heads-up. Kindly keep us posted with the updates once done today." at bounding box center [250, 65] width 330 height 24
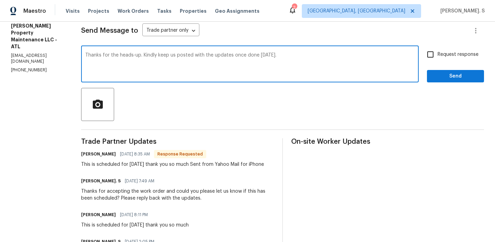
click at [279, 53] on textarea "Thanks for the heads-up. Kindly keep us posted with the updates once done today." at bounding box center [250, 65] width 330 height 24
click at [428, 55] on input "Request response" at bounding box center [431, 54] width 14 height 14
checkbox input "true"
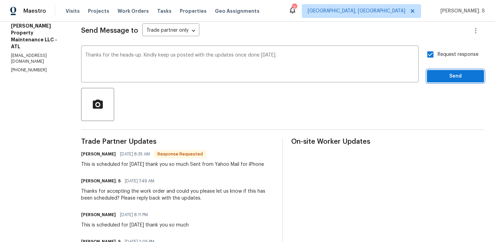
click at [436, 73] on span "Send" at bounding box center [456, 76] width 46 height 9
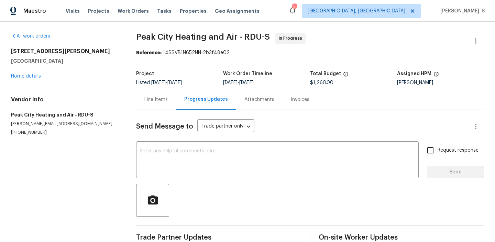
click at [12, 75] on div "[STREET_ADDRESS][PERSON_NAME] Home details" at bounding box center [65, 64] width 109 height 32
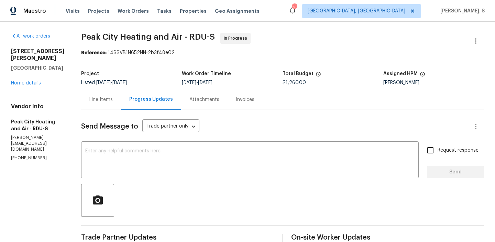
click at [31, 87] on div "All work orders [STREET_ADDRESS][PERSON_NAME] Home details Vendor Info Peak Cit…" at bounding box center [38, 97] width 54 height 128
click at [39, 81] on link "Home details" at bounding box center [26, 83] width 30 height 5
